Goal: Find contact information: Find phone

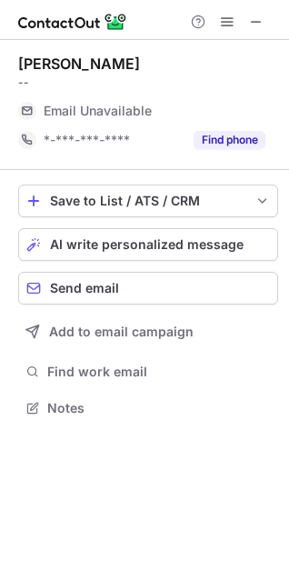
scroll to position [8, 8]
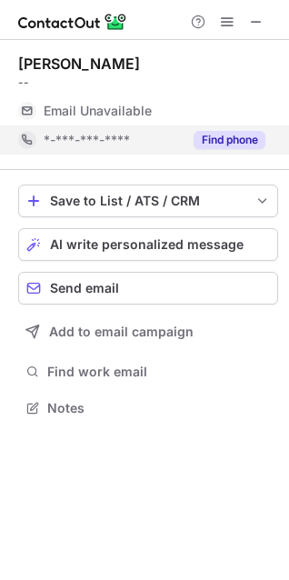
click at [222, 145] on button "Find phone" at bounding box center [230, 140] width 72 height 18
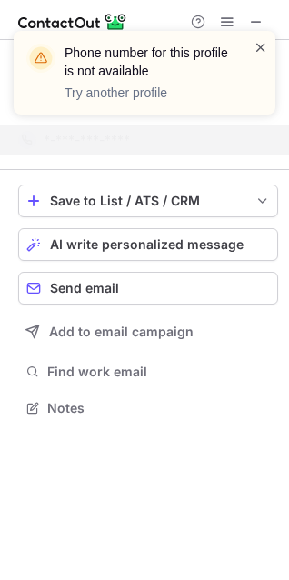
scroll to position [365, 289]
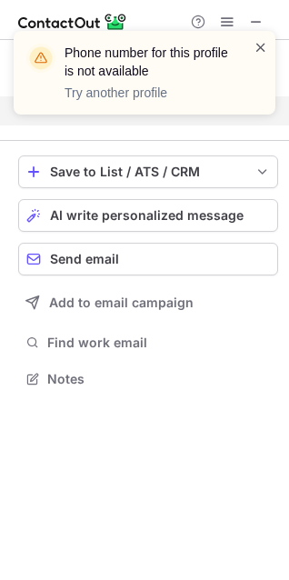
click at [259, 48] on span at bounding box center [261, 47] width 15 height 18
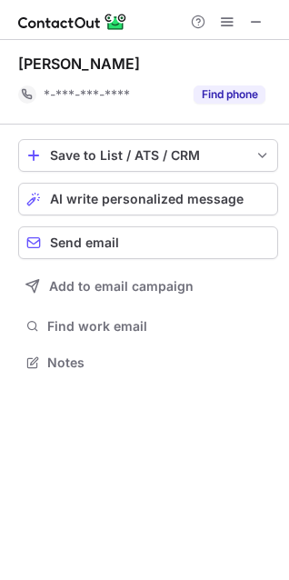
scroll to position [349, 289]
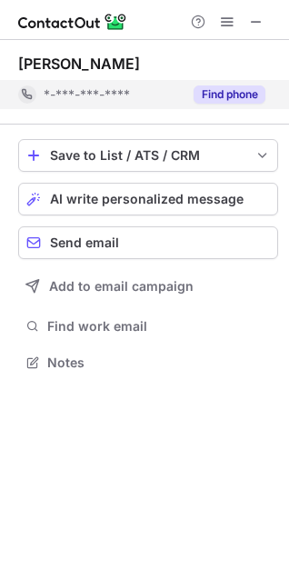
click at [239, 92] on button "Find phone" at bounding box center [230, 94] width 72 height 18
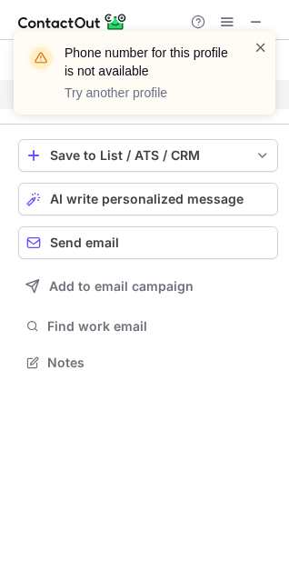
click at [259, 50] on span at bounding box center [261, 47] width 15 height 18
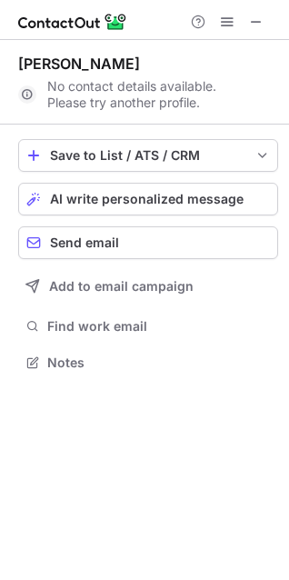
scroll to position [295, 289]
